Goal: Information Seeking & Learning: Check status

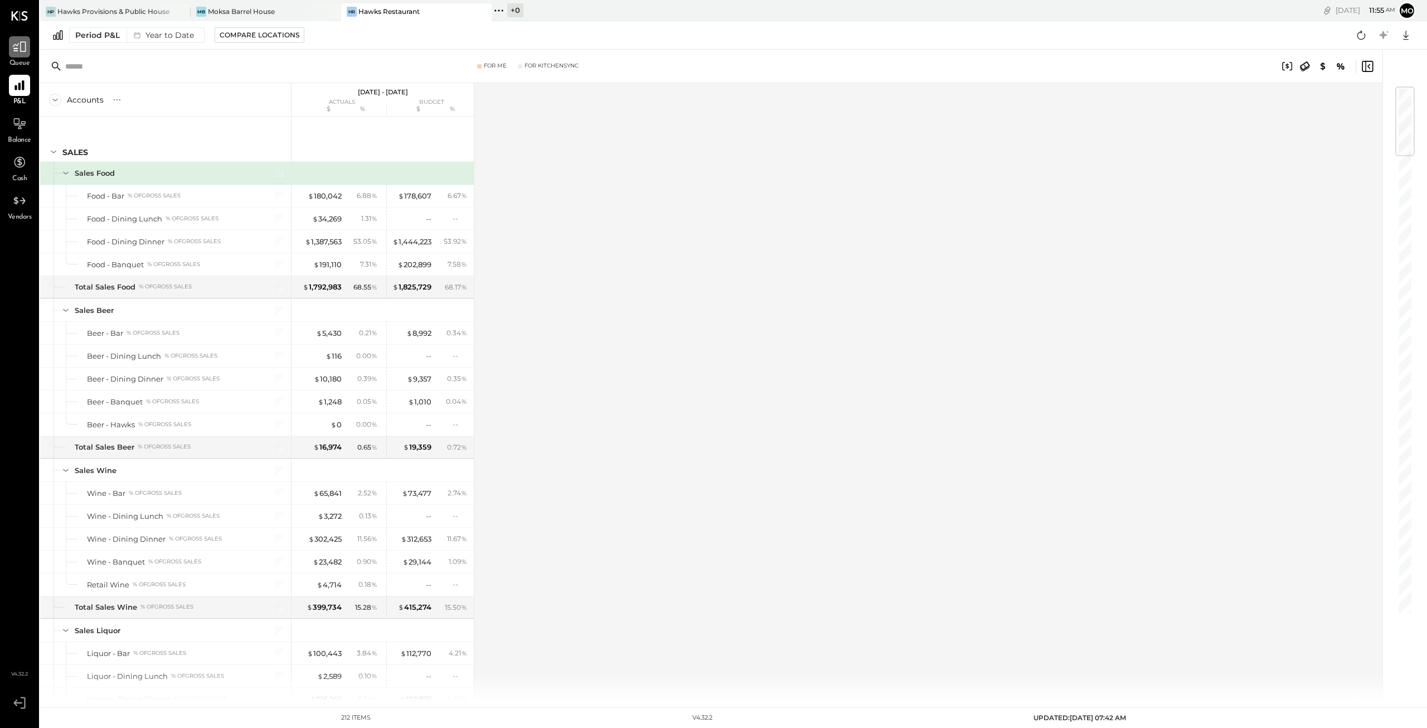
click at [16, 43] on icon at bounding box center [19, 47] width 14 height 14
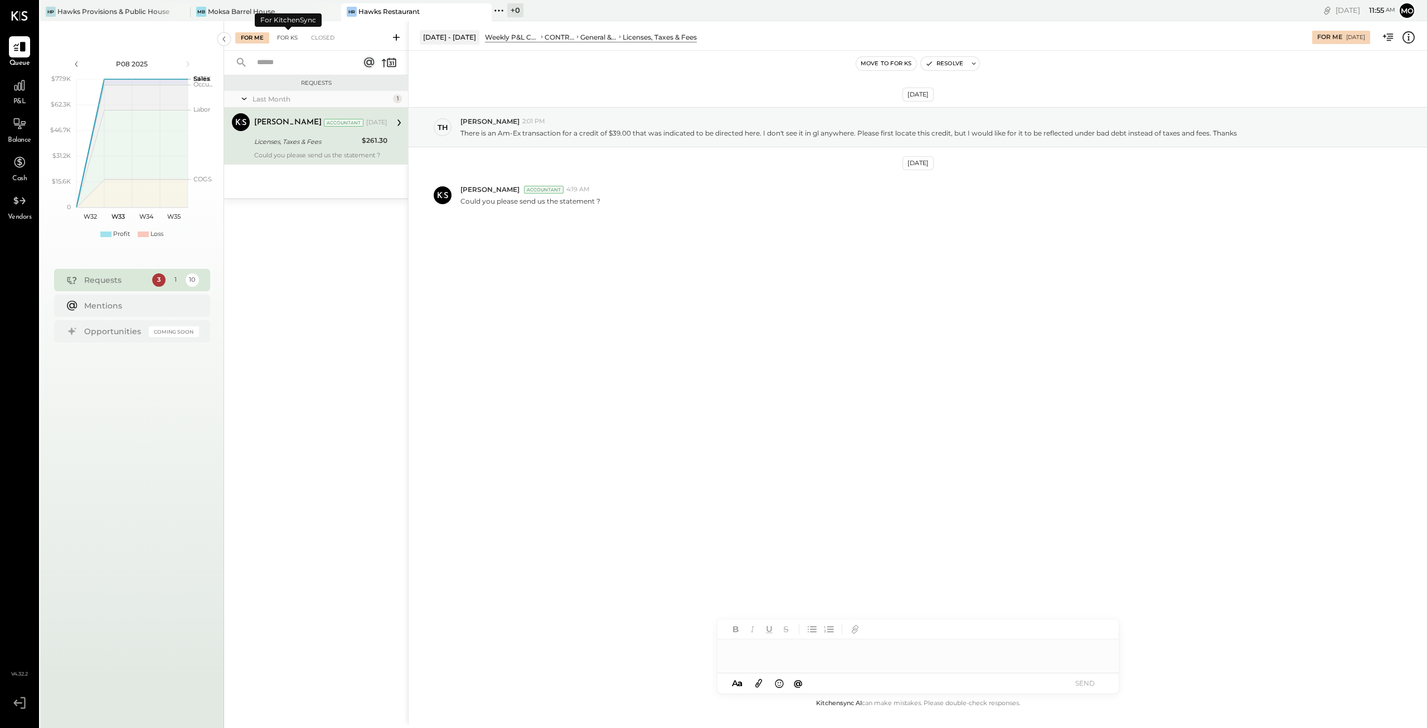
click at [289, 37] on div "For KS" at bounding box center [288, 37] width 32 height 11
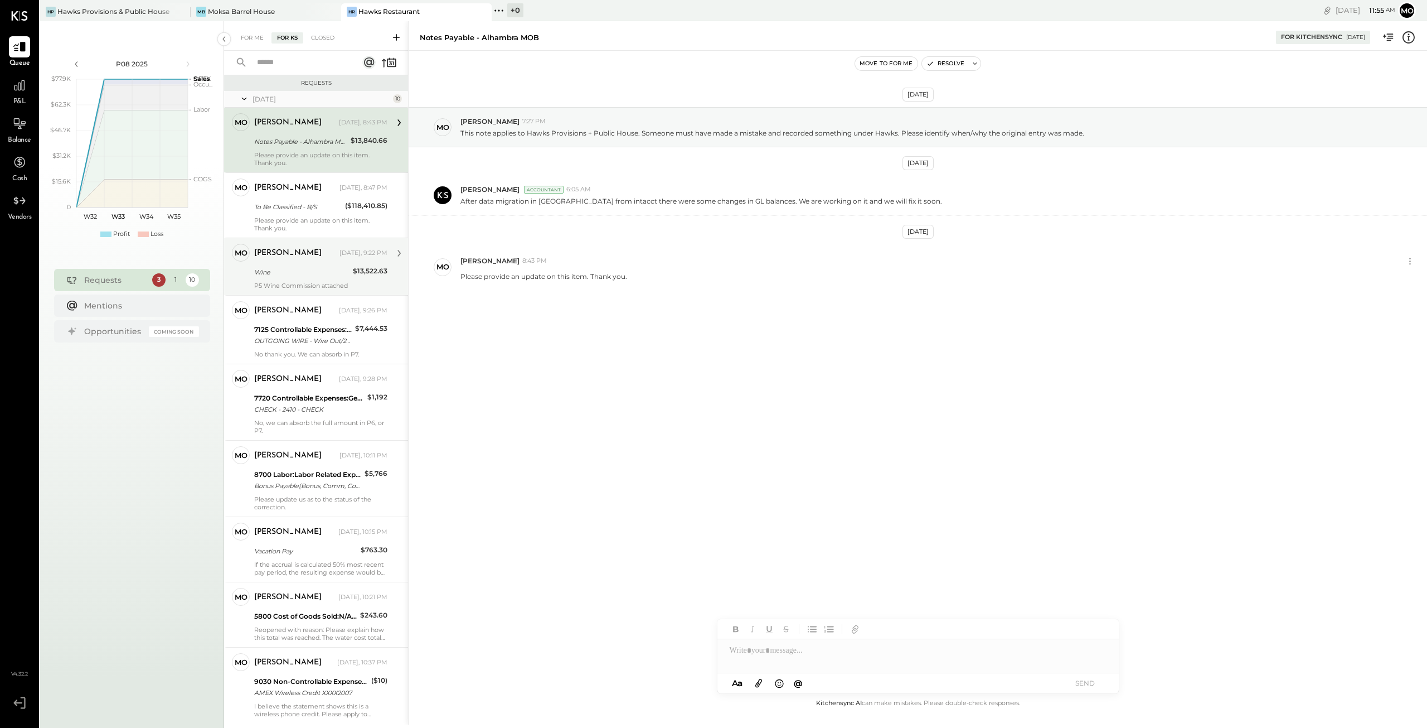
click at [274, 261] on div "[PERSON_NAME] [DATE], 9:22 PM" at bounding box center [320, 253] width 133 height 19
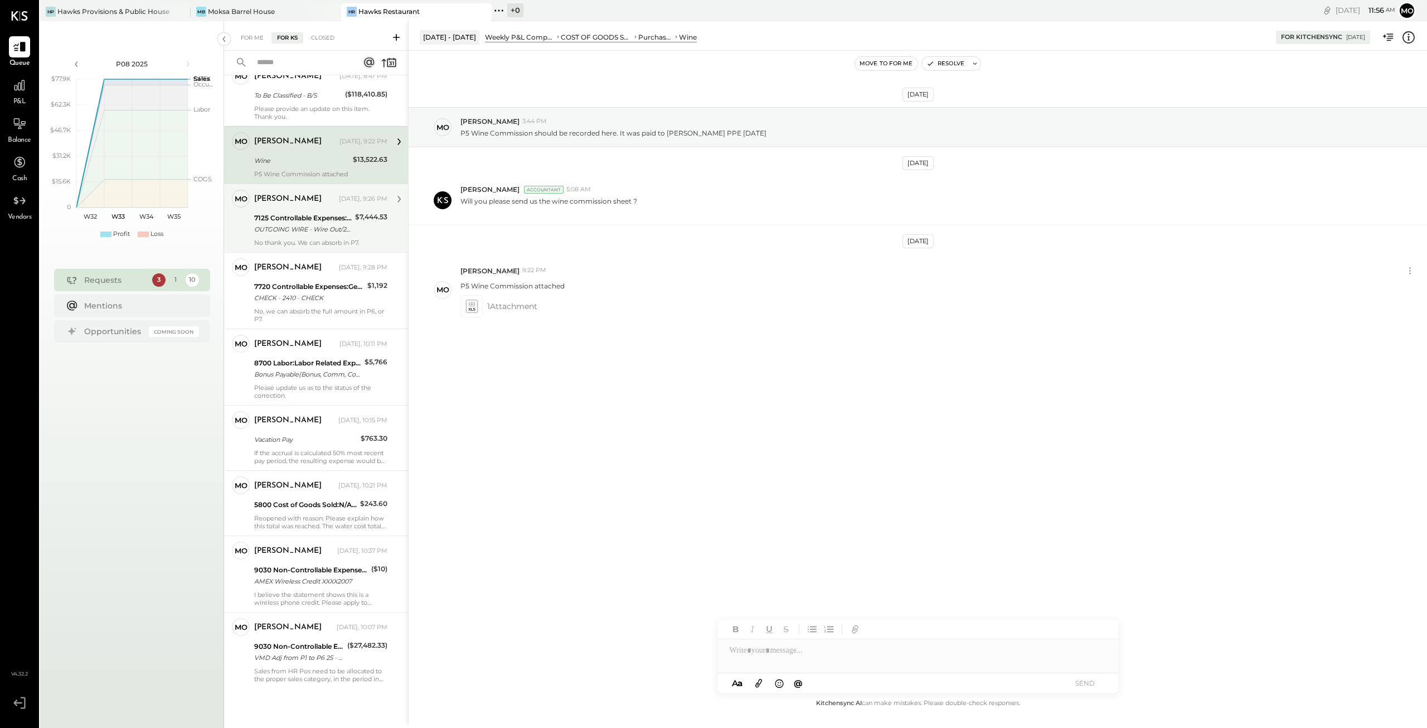
scroll to position [113, 0]
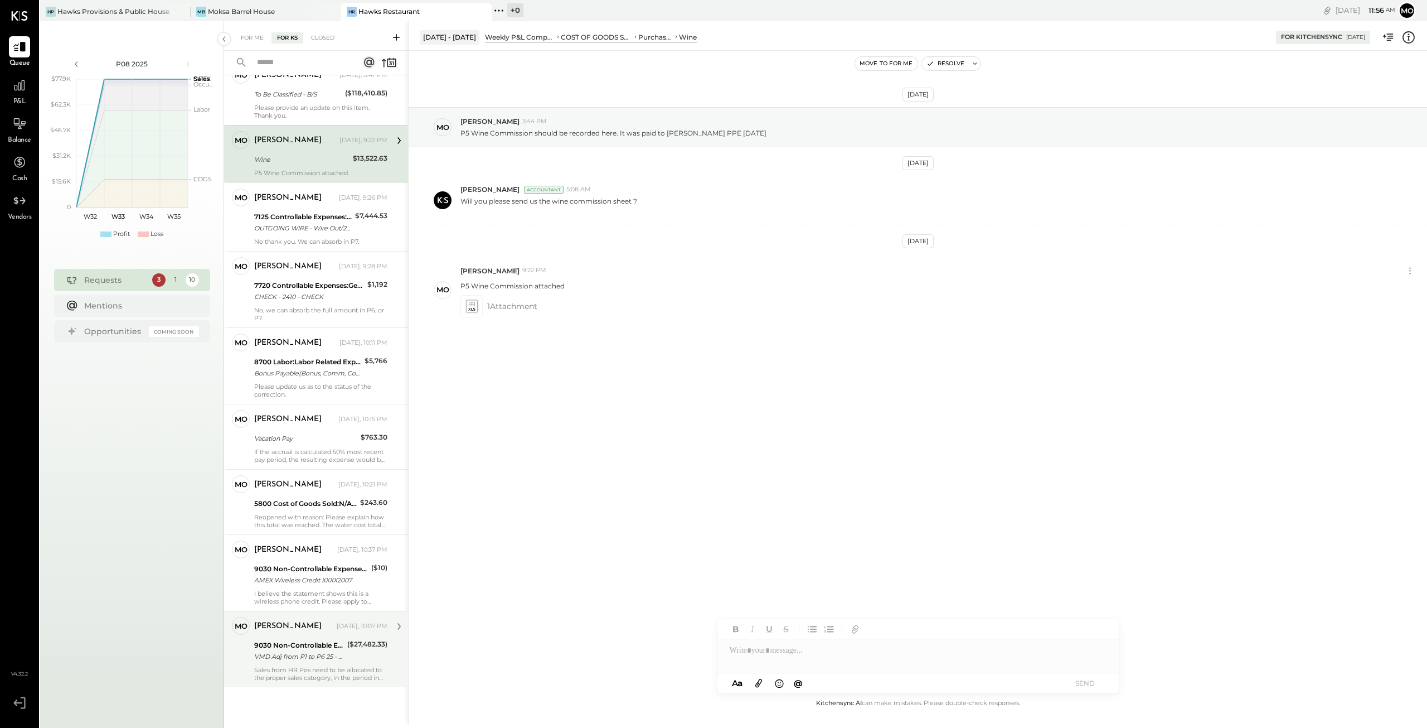
click at [331, 674] on div "Sales from HR Pos need to be allocated to the proper sales category, in the per…" at bounding box center [320, 674] width 133 height 16
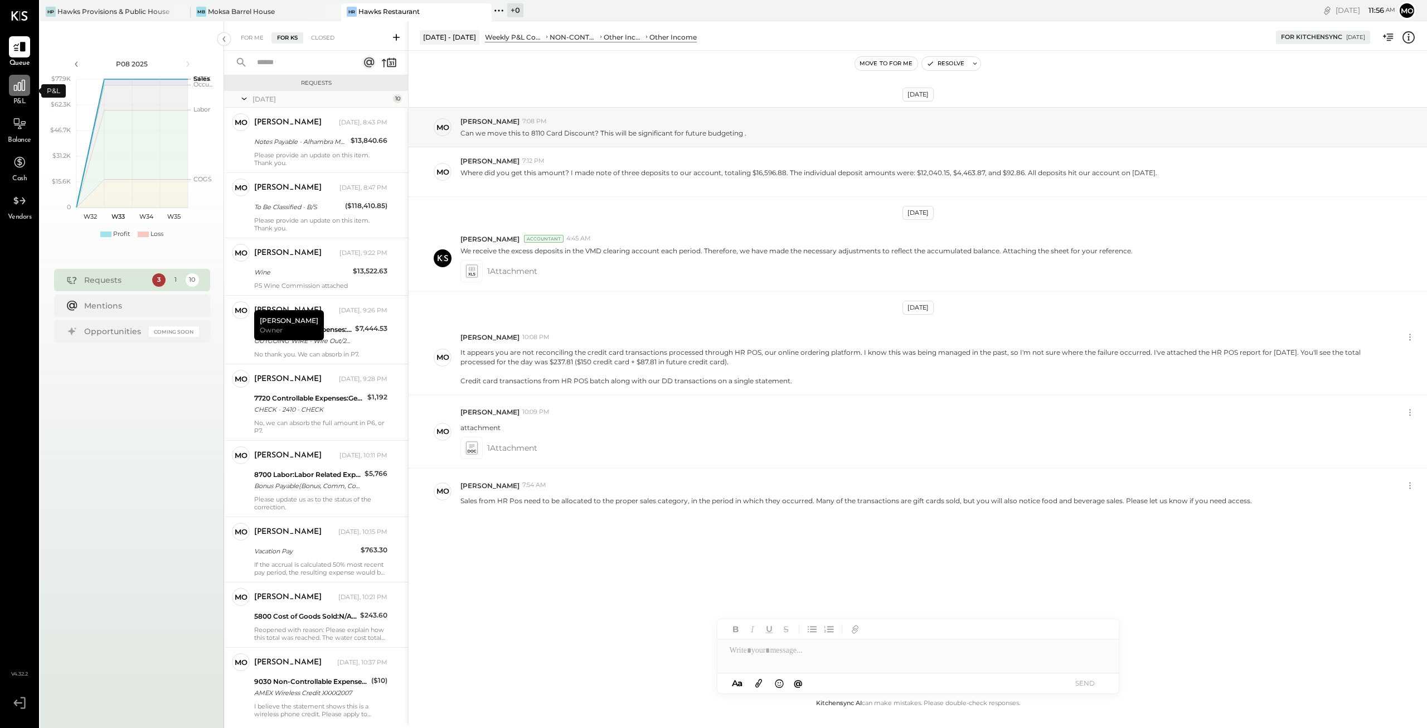
click at [18, 85] on icon at bounding box center [19, 85] width 14 height 14
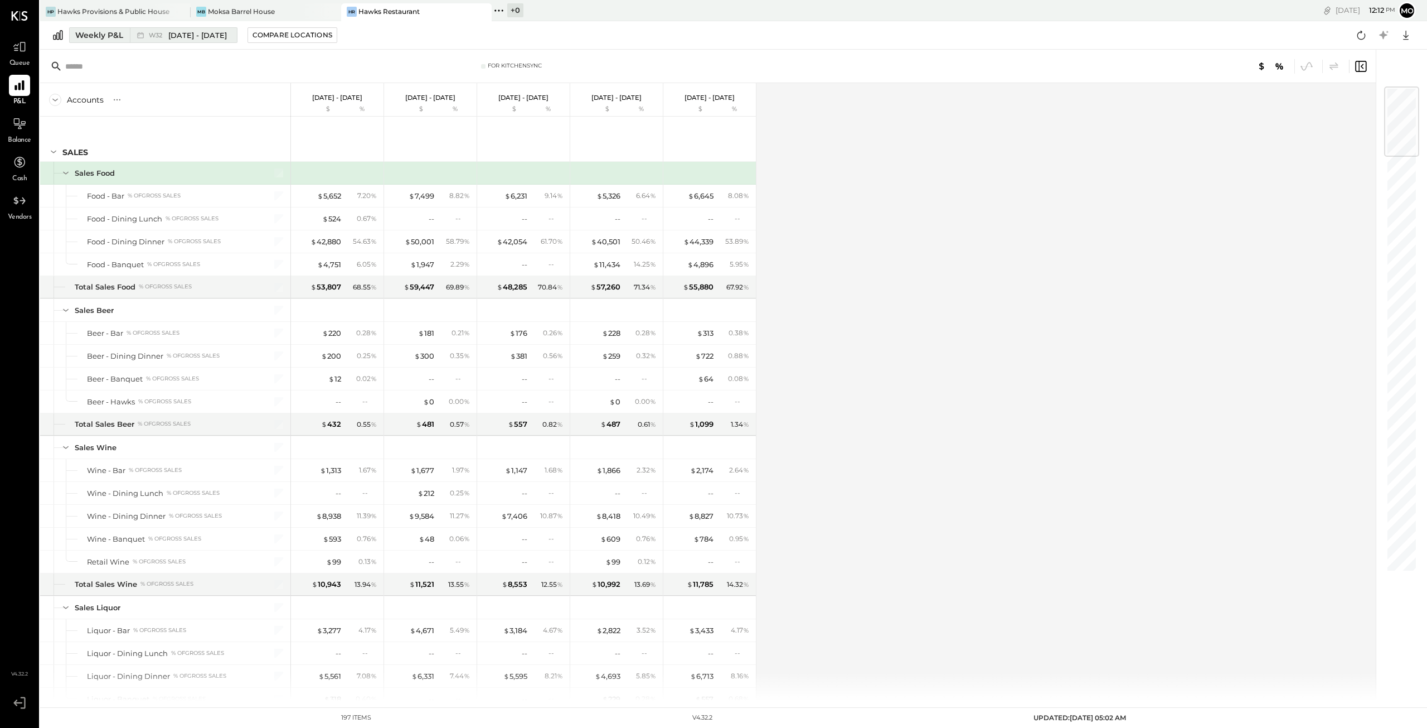
click at [99, 32] on div "Weekly P&L" at bounding box center [99, 35] width 48 height 11
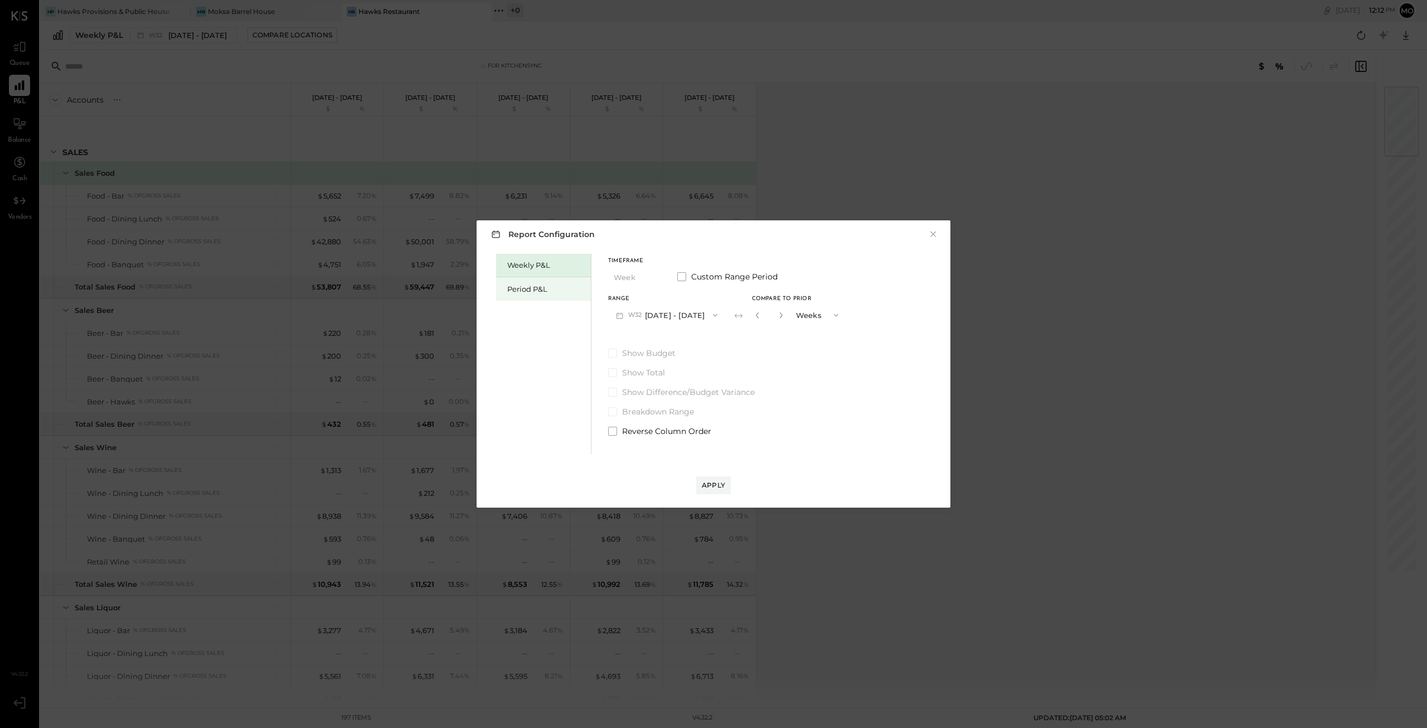
click at [520, 284] on div "Period P&L" at bounding box center [546, 289] width 78 height 11
click at [652, 278] on icon "button" at bounding box center [654, 277] width 9 height 9
click at [640, 294] on span "Quarter" at bounding box center [631, 296] width 28 height 7
click at [714, 313] on icon "button" at bounding box center [709, 315] width 9 height 9
click at [714, 337] on div "Q2 [DATE] - [DATE]" at bounding box center [672, 339] width 127 height 23
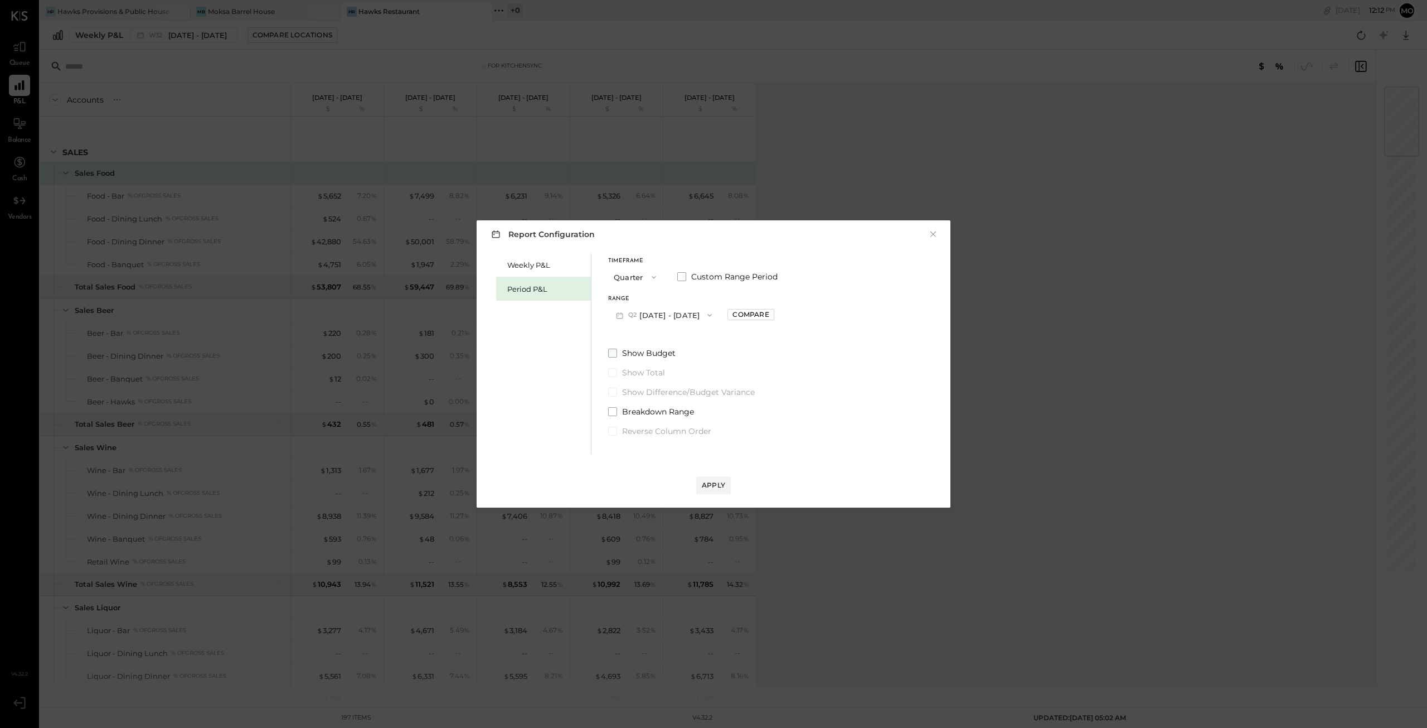
click at [614, 352] on span at bounding box center [612, 352] width 9 height 9
click at [766, 317] on div "Compare" at bounding box center [751, 313] width 36 height 9
click at [711, 487] on div "Apply" at bounding box center [713, 484] width 23 height 9
